Goal: Navigation & Orientation: Find specific page/section

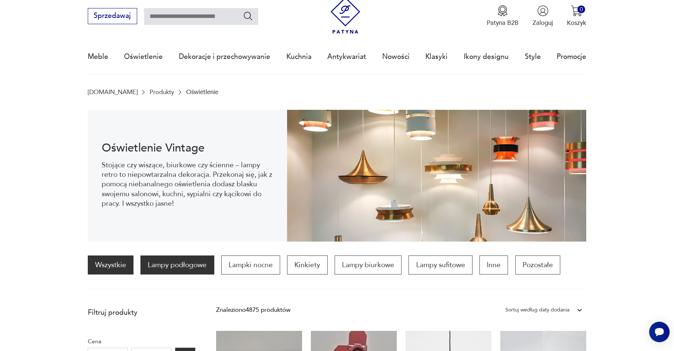
click at [185, 264] on p "Lampy podłogowe" at bounding box center [177, 264] width 74 height 19
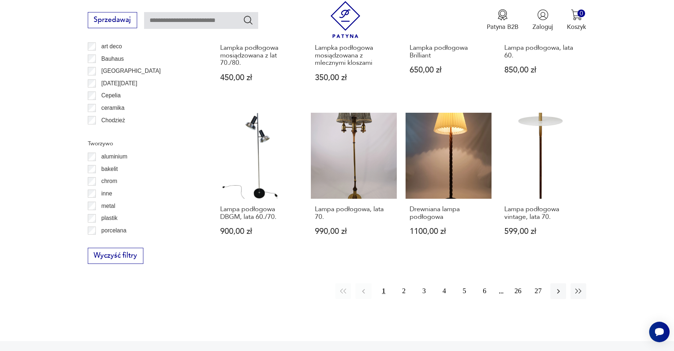
scroll to position [802, 0]
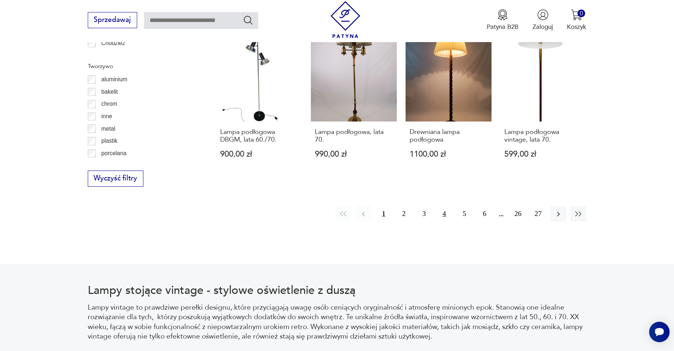
click at [445, 213] on button "4" at bounding box center [444, 214] width 16 height 16
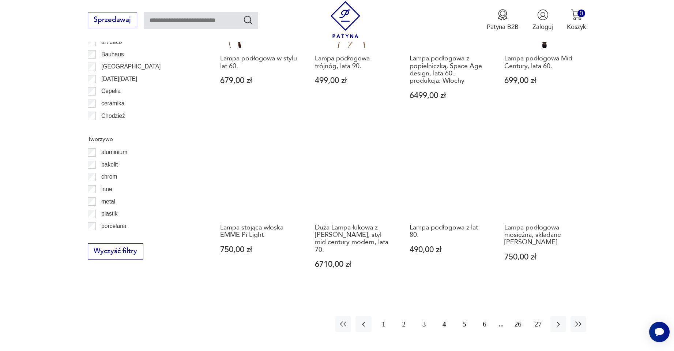
scroll to position [802, 0]
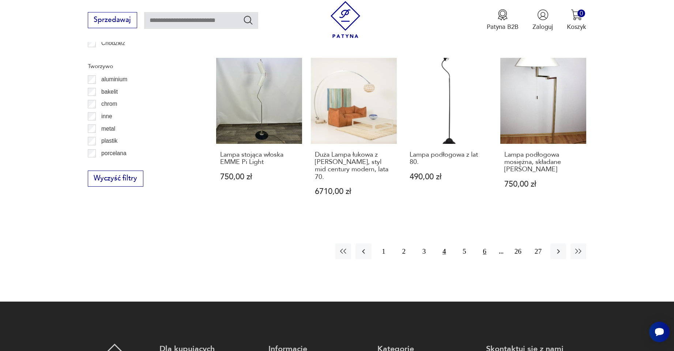
click at [484, 243] on button "6" at bounding box center [485, 251] width 16 height 16
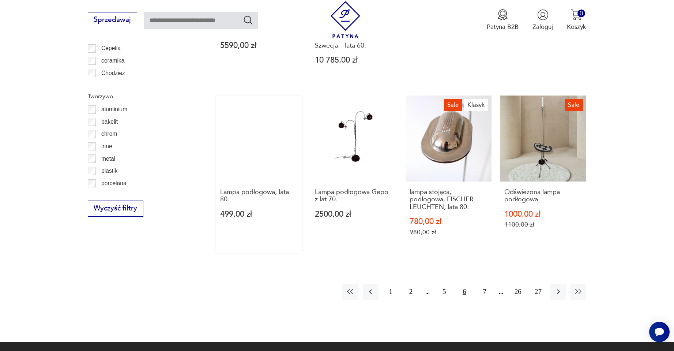
scroll to position [876, 0]
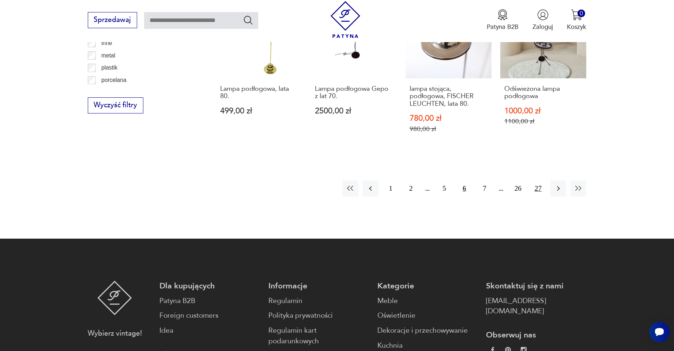
click at [541, 180] on button "27" at bounding box center [538, 188] width 16 height 16
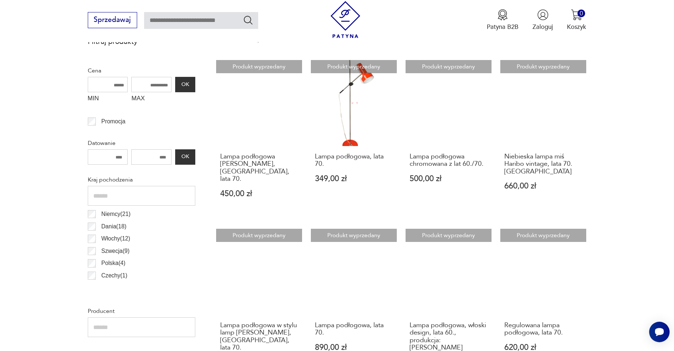
scroll to position [290, 0]
